Goal: Task Accomplishment & Management: Manage account settings

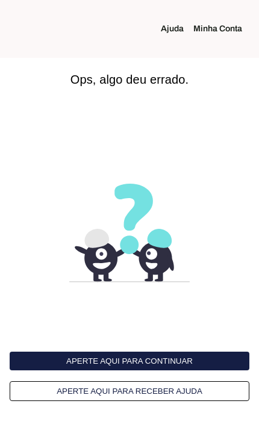
click at [177, 390] on button "Aperte aqui para receber ajuda" at bounding box center [130, 392] width 240 height 20
click at [215, 30] on link "Minha Conta" at bounding box center [222, 29] width 58 height 12
click at [202, 357] on button "Aperte aqui para continuar" at bounding box center [130, 361] width 240 height 19
click at [201, 356] on button "Aperte aqui para continuar" at bounding box center [130, 361] width 240 height 19
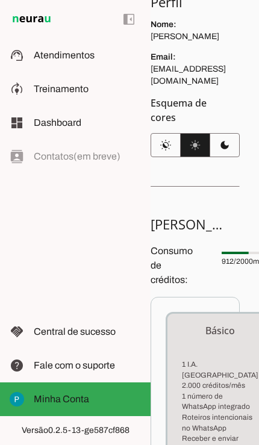
scroll to position [147, 0]
